Goal: Find specific page/section: Find specific page/section

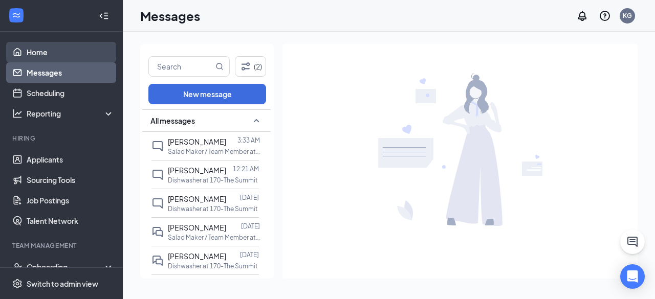
click at [69, 53] on link "Home" at bounding box center [70, 52] width 87 height 20
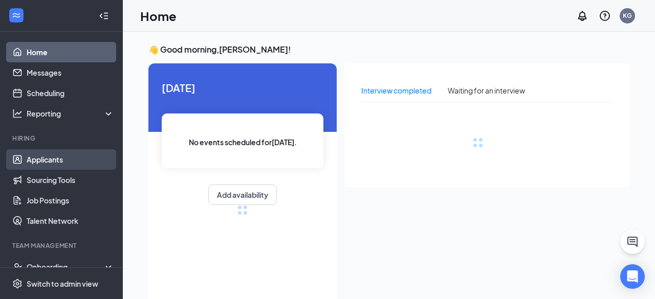
click at [72, 154] on link "Applicants" at bounding box center [70, 159] width 87 height 20
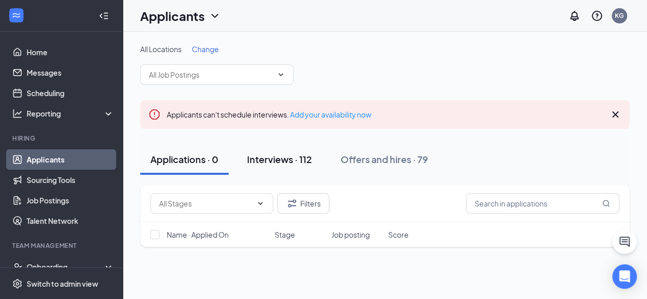
click at [288, 152] on button "Interviews · 112" at bounding box center [279, 159] width 85 height 31
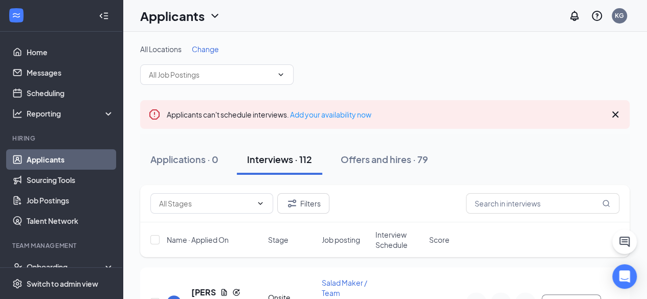
click at [531, 214] on div "Filters" at bounding box center [384, 203] width 489 height 37
click at [522, 207] on input "text" at bounding box center [542, 203] width 153 height 20
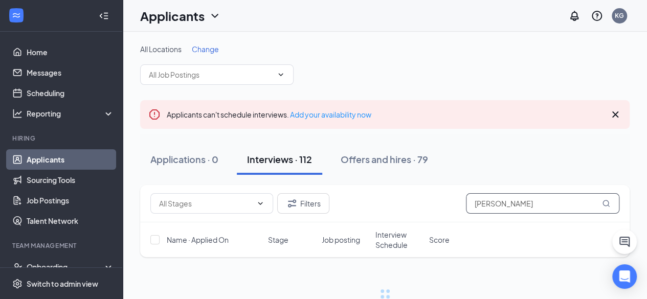
scroll to position [32, 0]
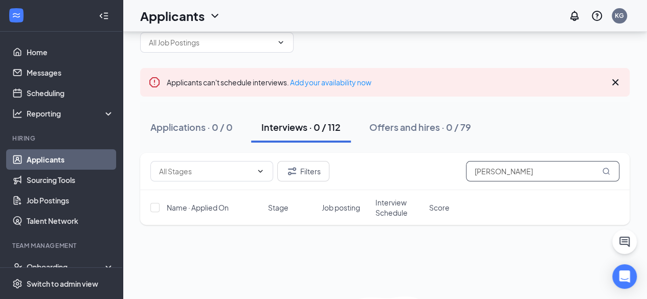
click at [504, 172] on input "[PERSON_NAME]" at bounding box center [542, 171] width 153 height 20
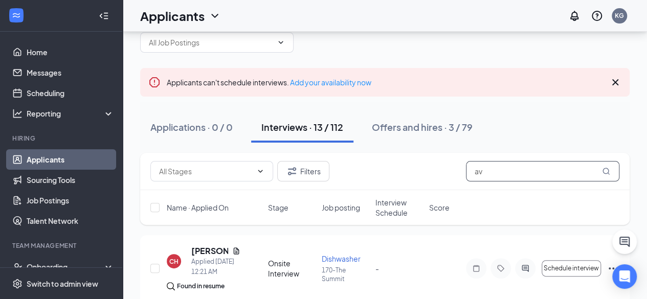
type input "a"
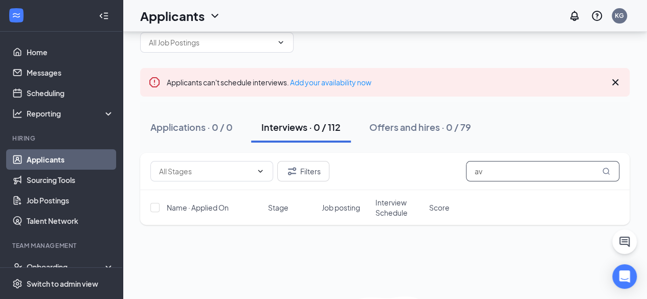
type input "a"
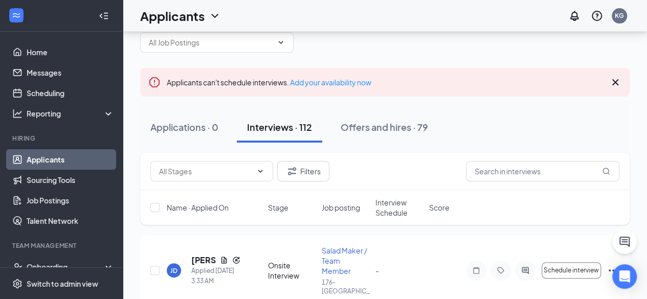
click at [609, 79] on div "Applicants can't schedule interviews. Add your availability now" at bounding box center [384, 82] width 489 height 29
click at [620, 78] on icon "Cross" at bounding box center [615, 82] width 12 height 12
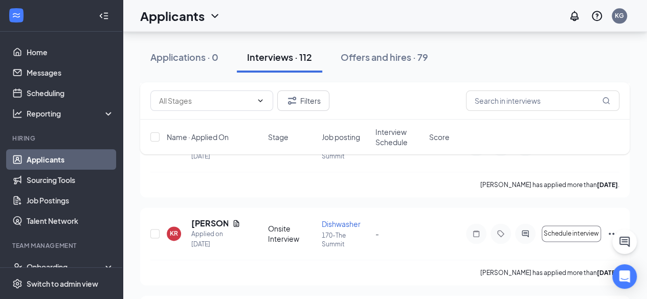
scroll to position [4607, 0]
